Goal: Information Seeking & Learning: Learn about a topic

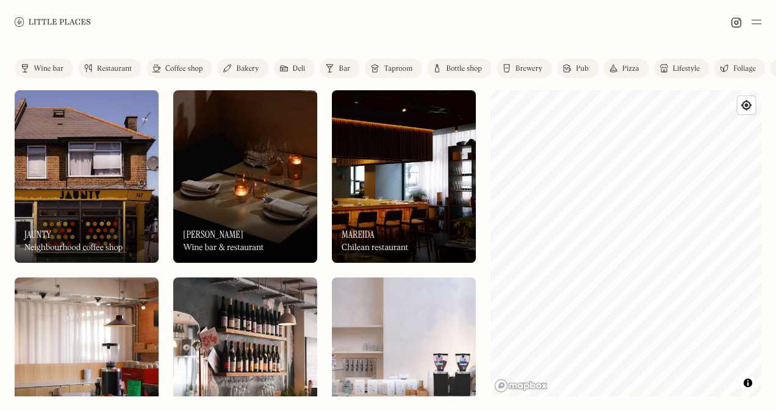
click at [434, 194] on img at bounding box center [404, 176] width 144 height 173
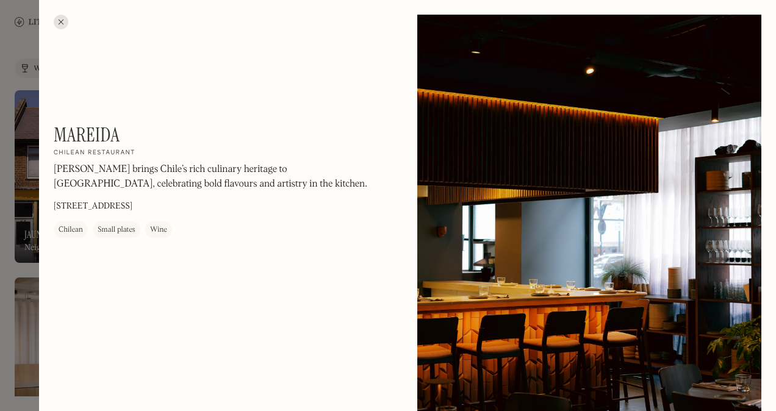
click at [65, 24] on div at bounding box center [61, 22] width 15 height 15
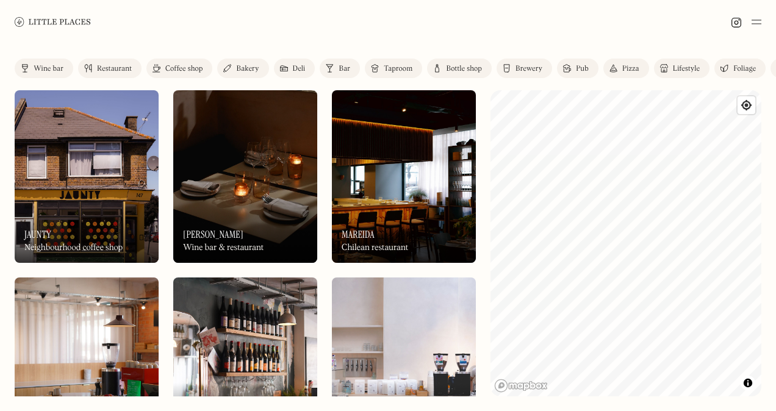
click at [130, 63] on link "Restaurant" at bounding box center [109, 69] width 63 height 20
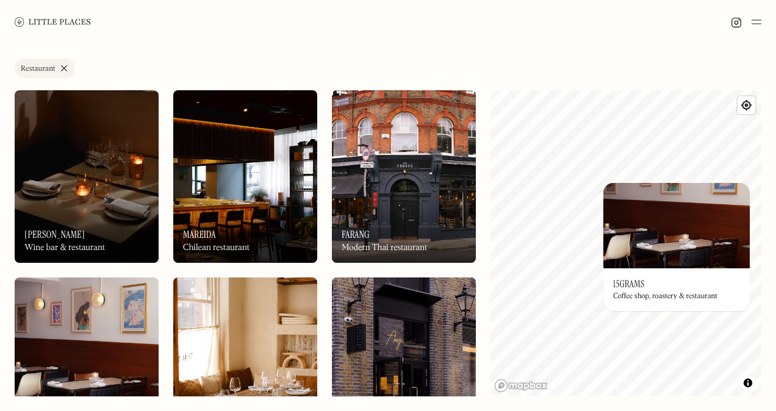
click at [626, 278] on h3 "15grams" at bounding box center [628, 284] width 31 height 12
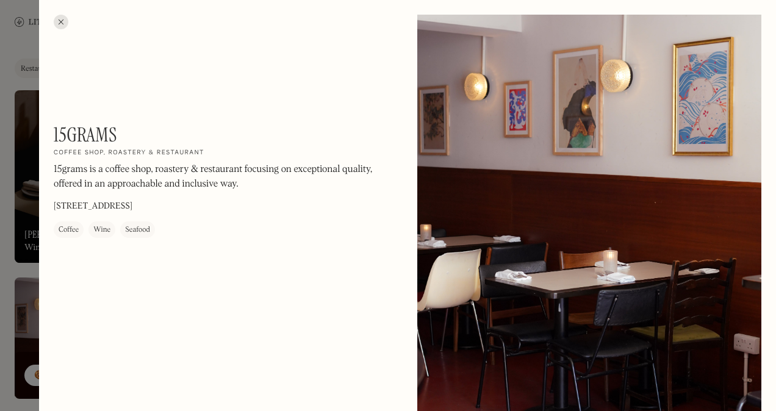
click at [132, 202] on p "[STREET_ADDRESS]" at bounding box center [93, 207] width 79 height 13
drag, startPoint x: 340, startPoint y: 195, endPoint x: 454, endPoint y: 180, distance: 115.6
click at [65, 20] on div at bounding box center [61, 22] width 15 height 15
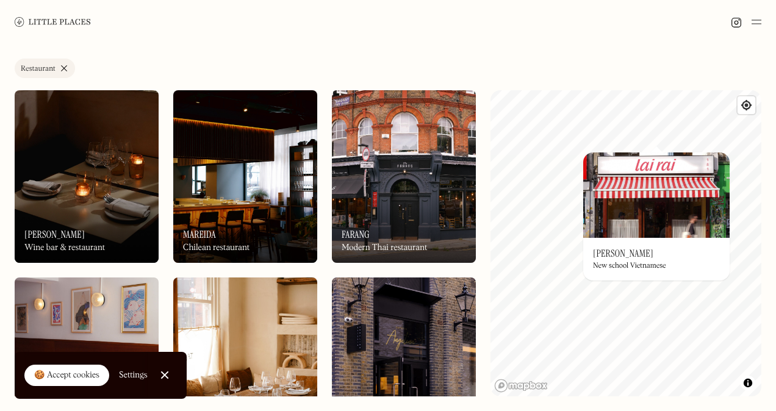
click at [622, 251] on div "On Our Radar [PERSON_NAME] New school Vietnamese" at bounding box center [656, 259] width 146 height 43
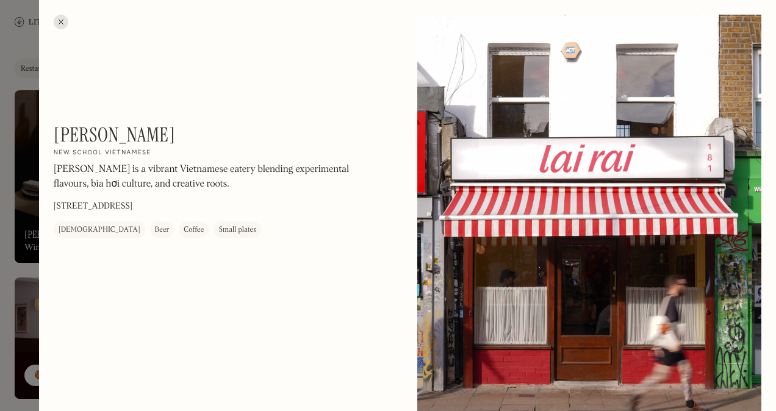
click at [65, 21] on div at bounding box center [61, 22] width 15 height 15
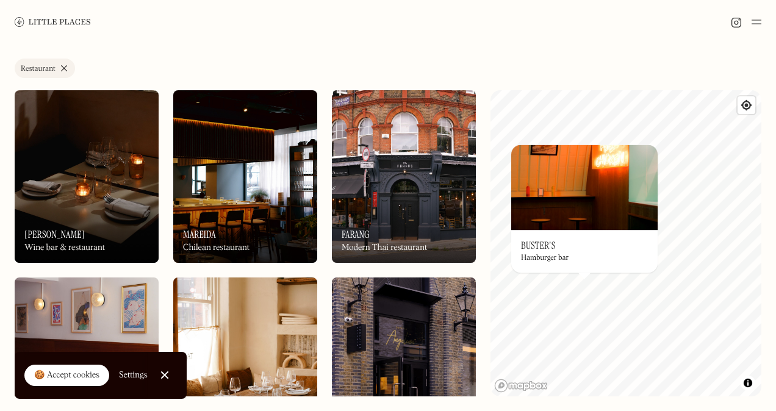
click at [538, 241] on h3 "Buster's" at bounding box center [538, 246] width 34 height 12
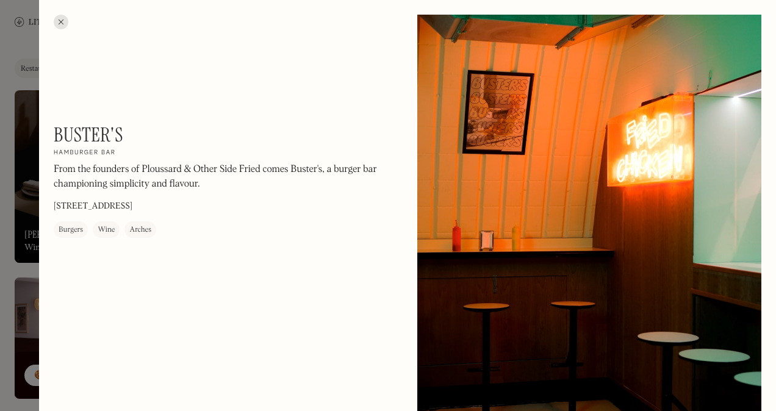
click at [20, 82] on div at bounding box center [388, 205] width 776 height 411
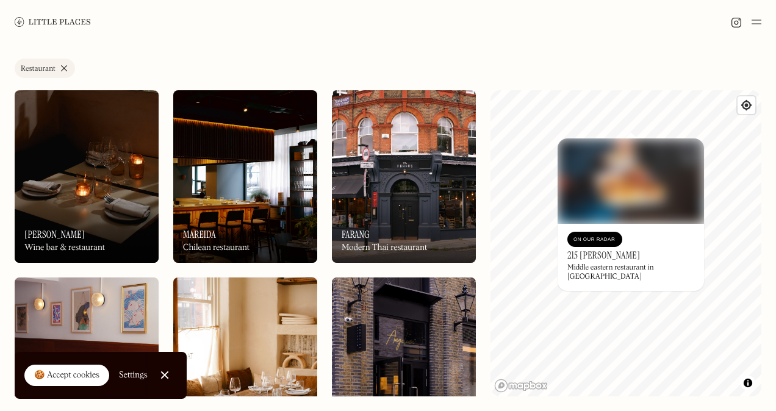
click at [612, 260] on h3 "215 [PERSON_NAME]" at bounding box center [603, 255] width 73 height 12
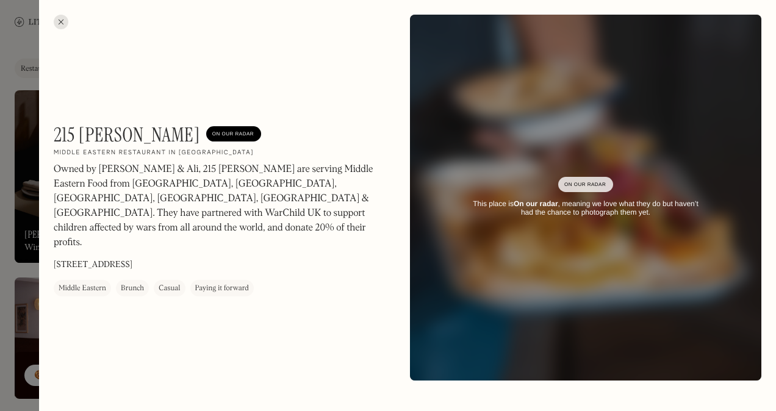
click at [60, 20] on div at bounding box center [61, 22] width 15 height 15
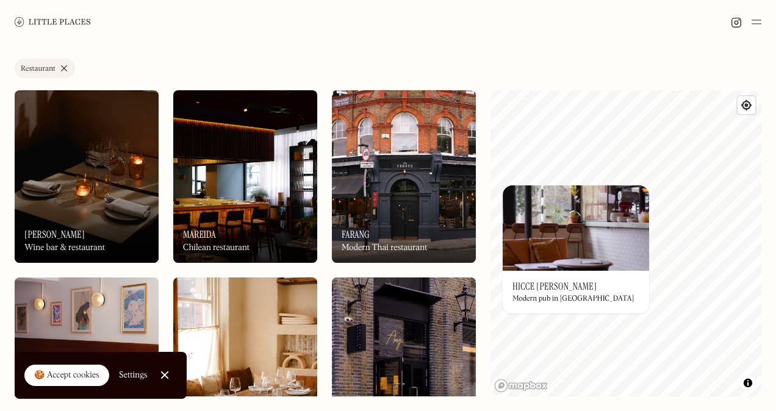
click at [569, 289] on div "On Our Radar Hicce [PERSON_NAME] Modern pub in [GEOGRAPHIC_DATA]" at bounding box center [575, 292] width 146 height 43
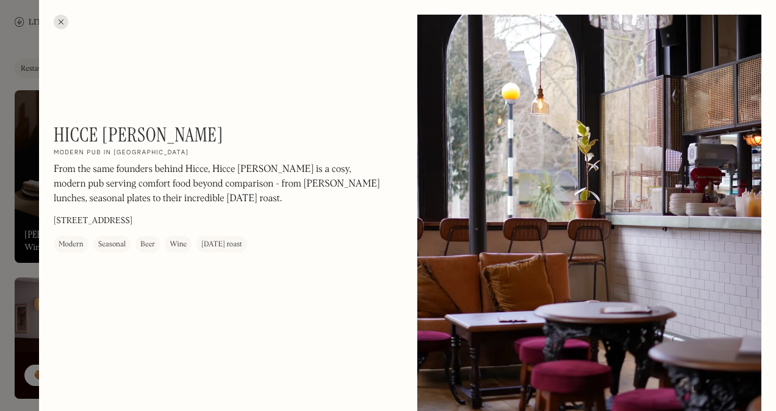
click at [26, 40] on div at bounding box center [388, 205] width 776 height 411
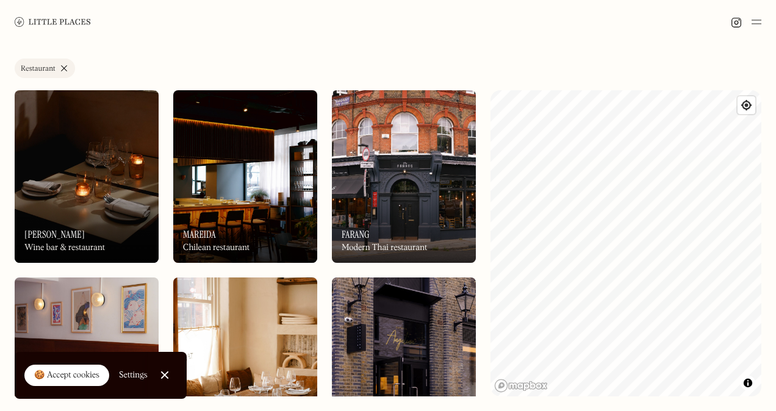
click at [615, 69] on div "Label Restaurant Wine bar Restaurant Coffee shop Bakery Deli Bar Taproom Bottle…" at bounding box center [388, 227] width 776 height 367
click at [560, 62] on div "Label Restaurant Wine bar Restaurant Coffee shop Bakery Deli Bar Taproom Bottle…" at bounding box center [388, 227] width 776 height 367
